Goal: Go to known website: Access a specific website the user already knows

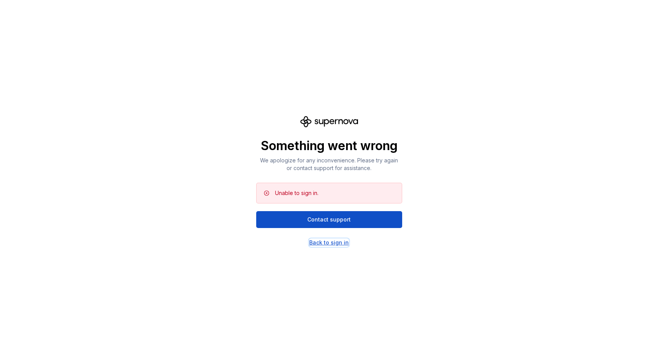
click at [315, 244] on div "Back to sign in" at bounding box center [329, 243] width 40 height 8
